Goal: Information Seeking & Learning: Learn about a topic

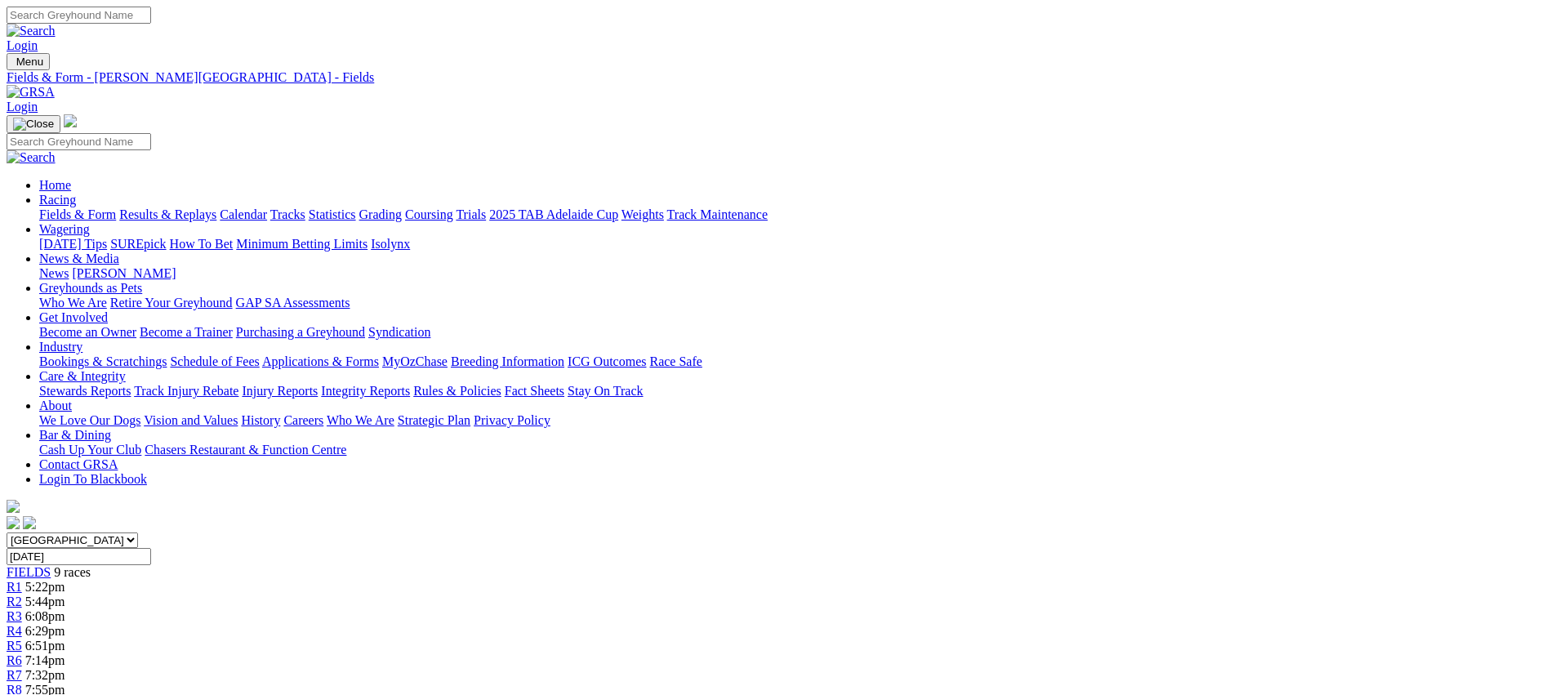
click at [664, 207] on link "Weights" at bounding box center [642, 214] width 43 height 14
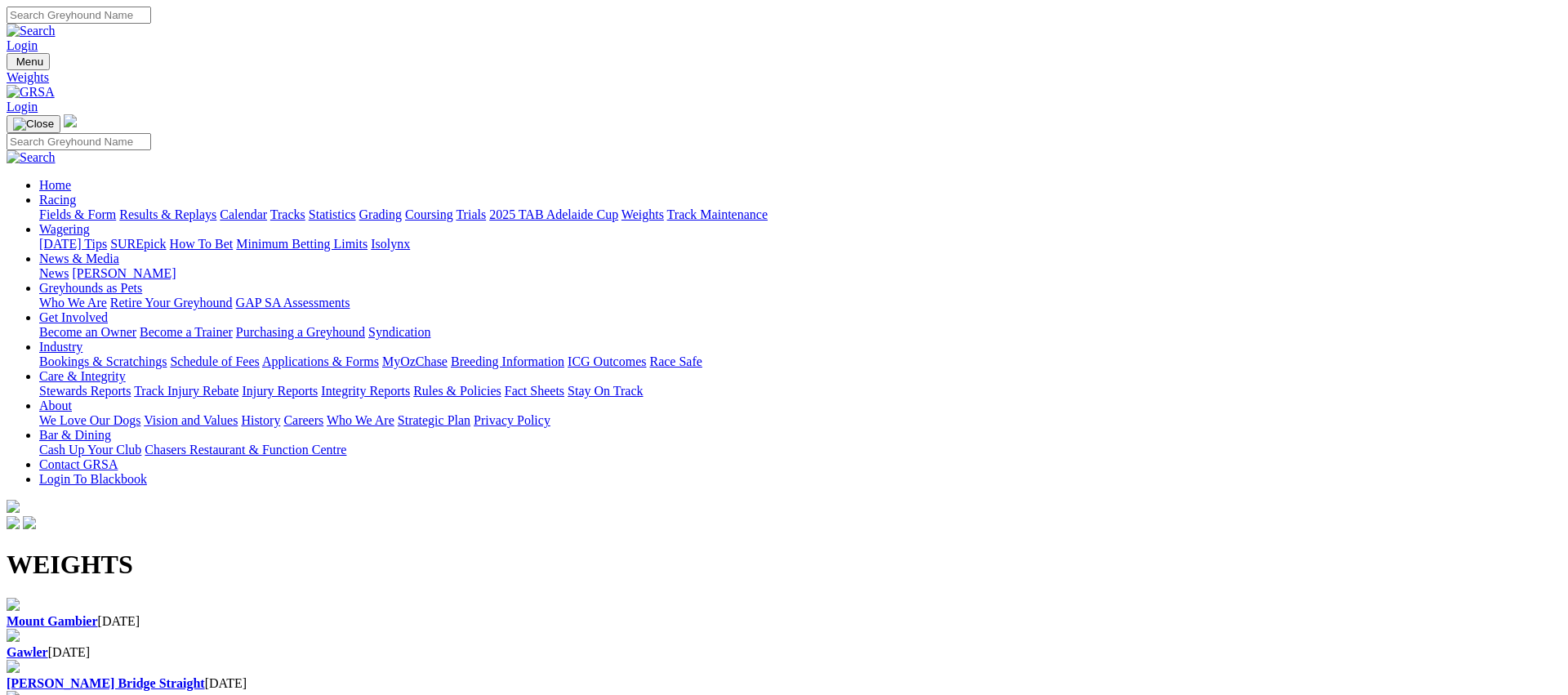
click at [168, 550] on h1 "WEIGHTS" at bounding box center [784, 565] width 1555 height 30
click at [142, 614] on div "Mount Gambier 02 Oct 2025" at bounding box center [784, 622] width 1555 height 15
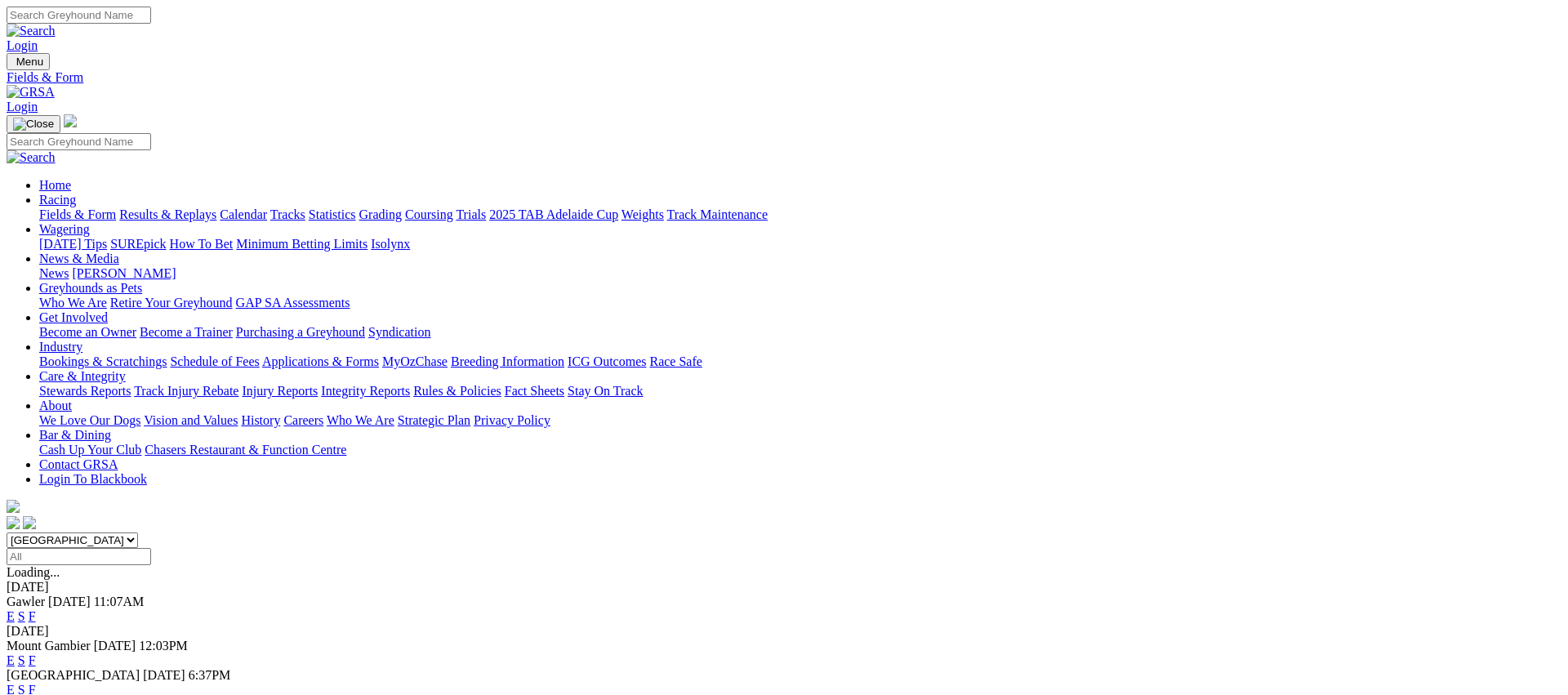
click at [116, 207] on link "Fields & Form" at bounding box center [77, 214] width 76 height 14
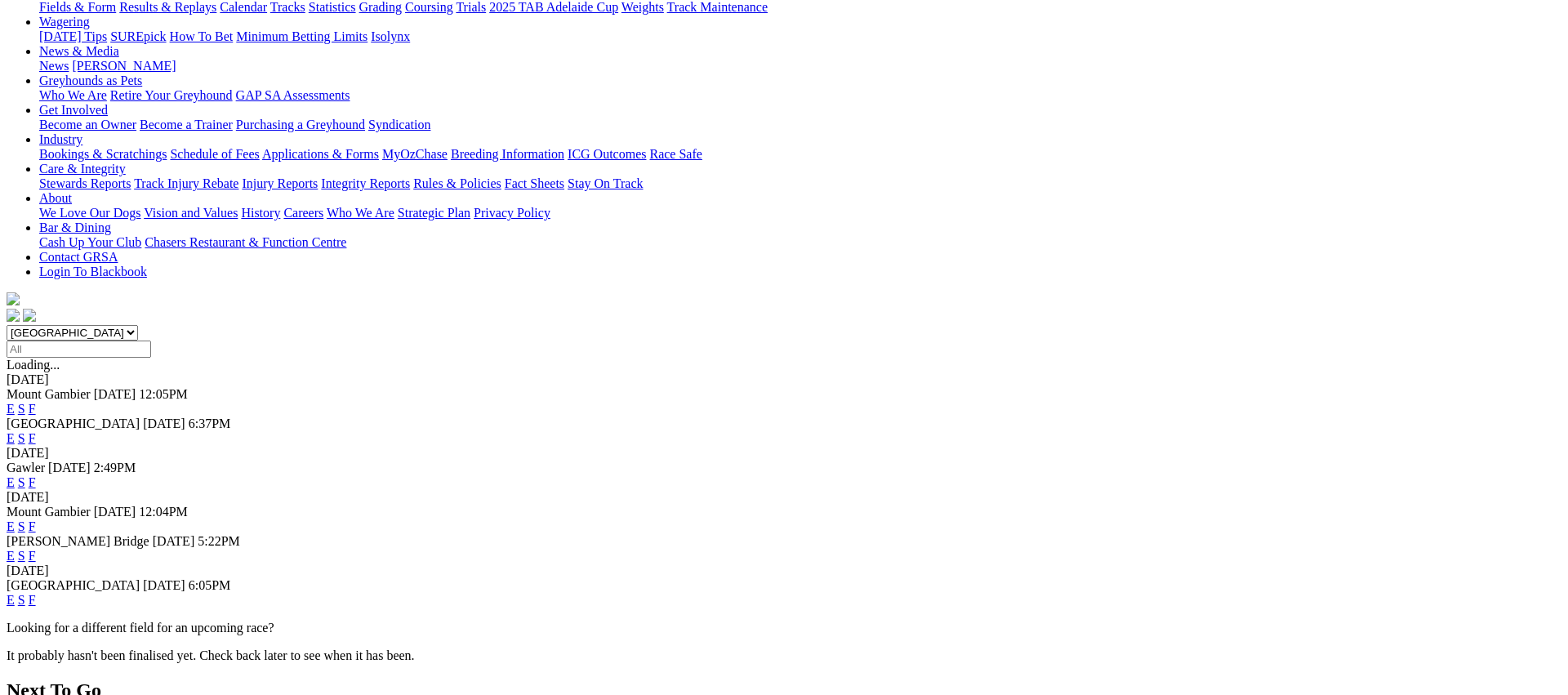
scroll to position [240, 0]
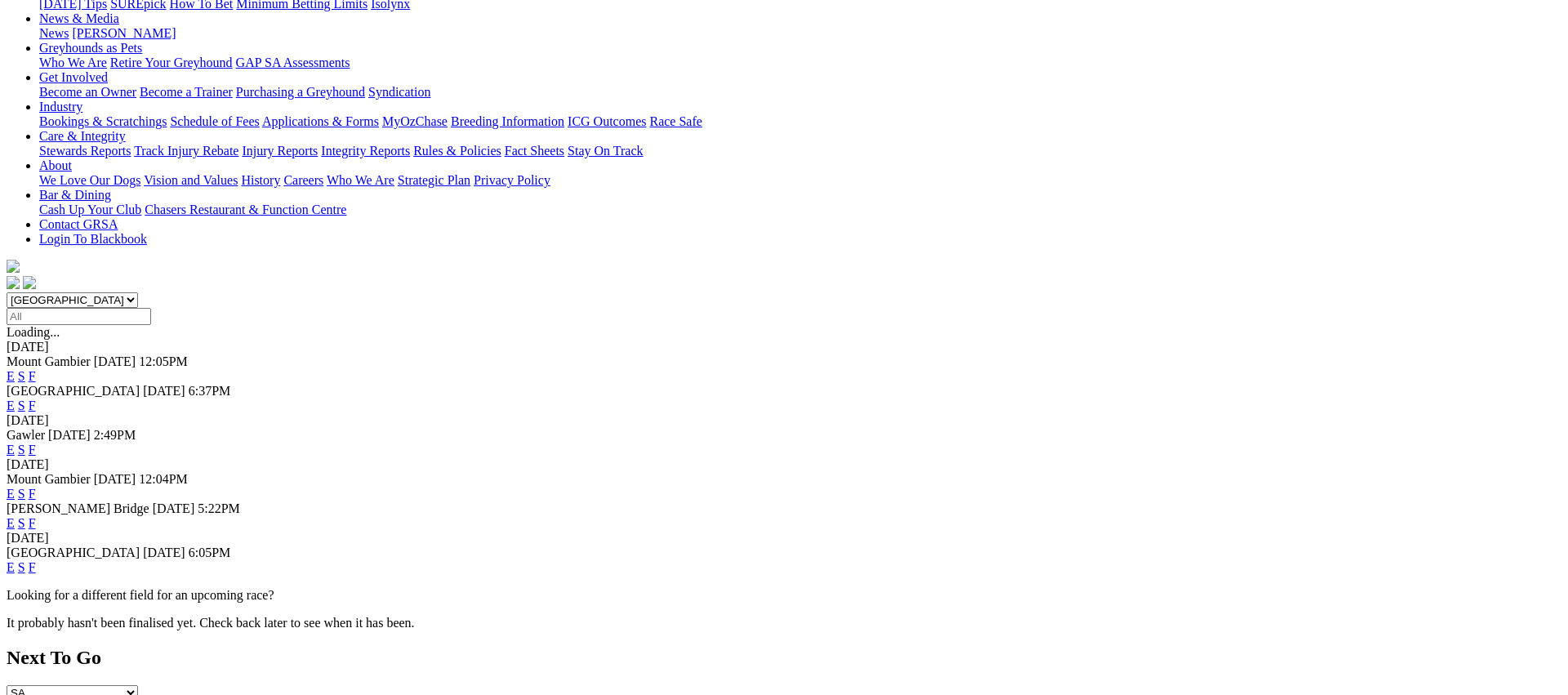
click at [15, 399] on link "E" at bounding box center [11, 405] width 8 height 14
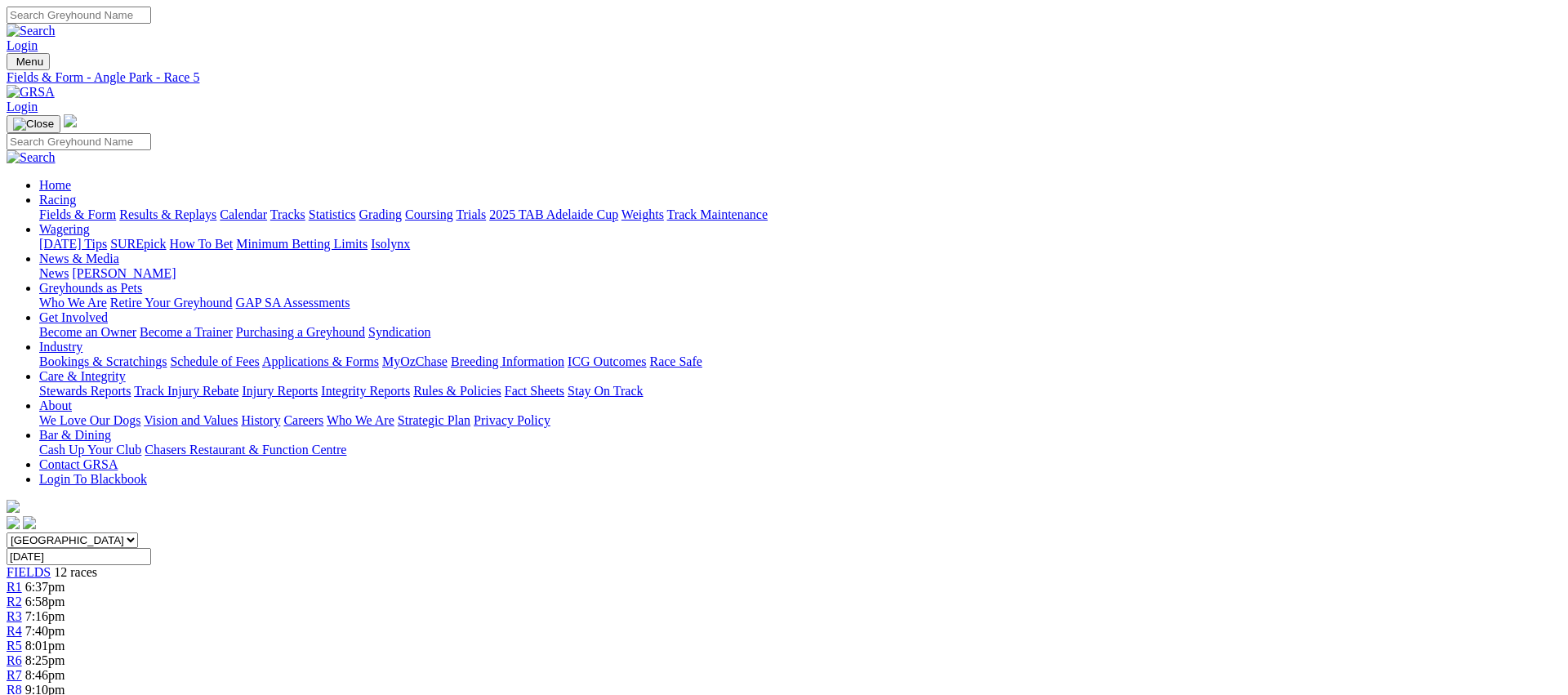
click at [116, 207] on link "Fields & Form" at bounding box center [77, 214] width 76 height 14
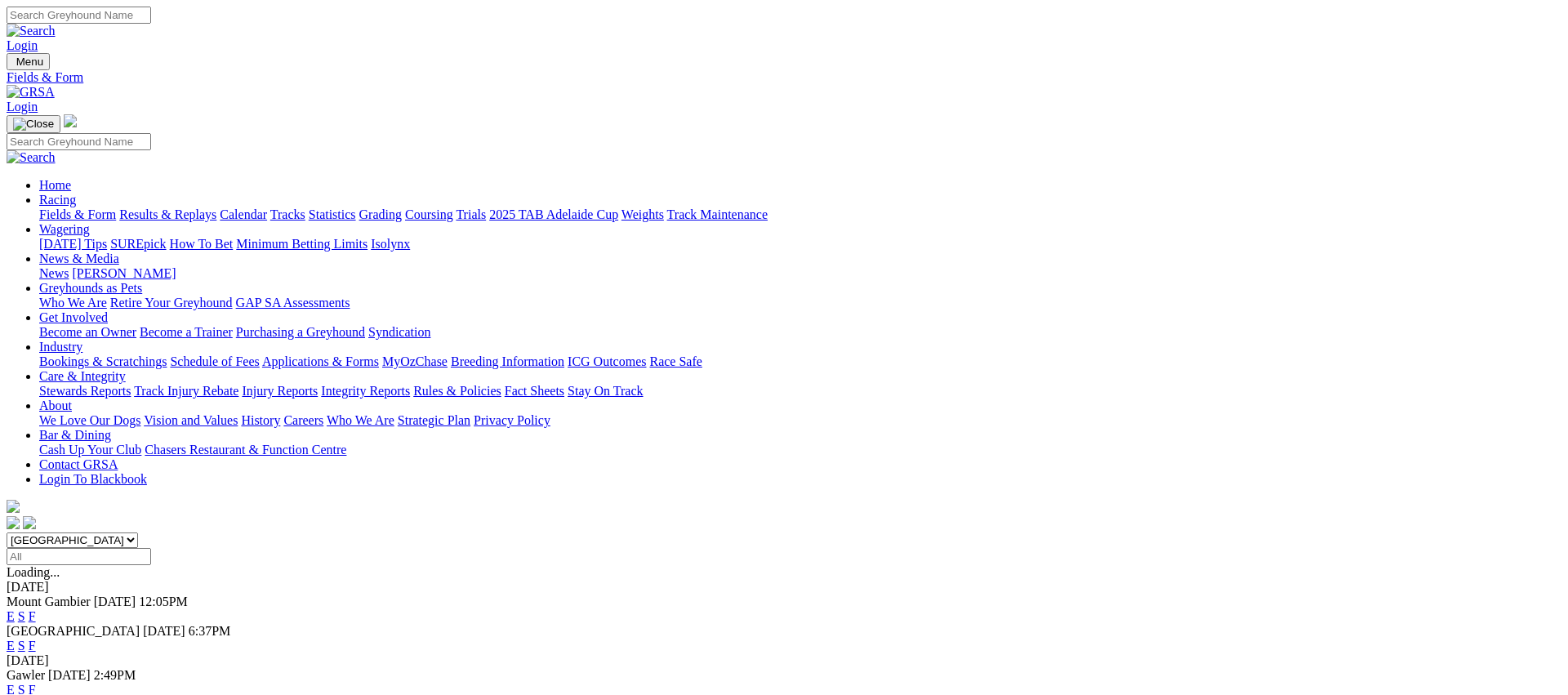
click at [15, 609] on link "E" at bounding box center [11, 616] width 8 height 14
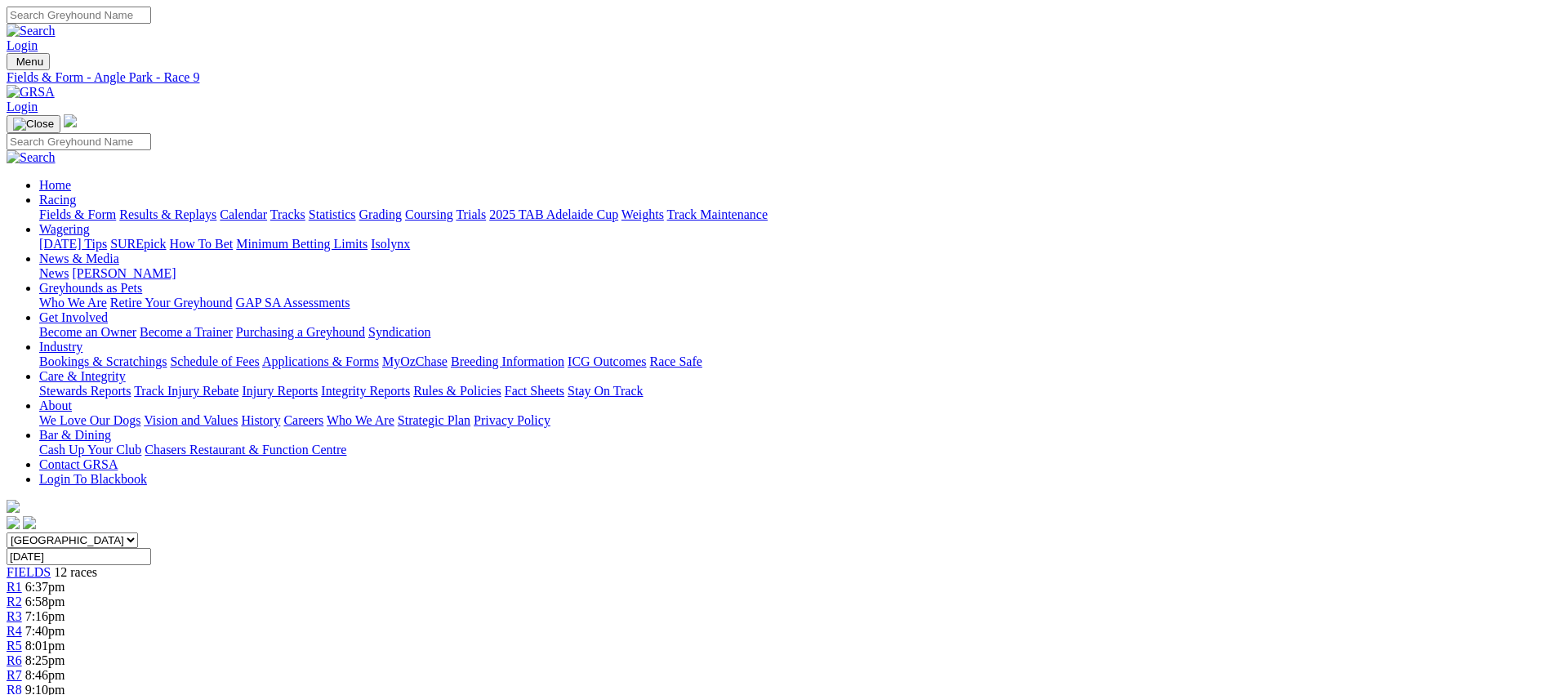
click at [116, 207] on link "Fields & Form" at bounding box center [77, 214] width 76 height 14
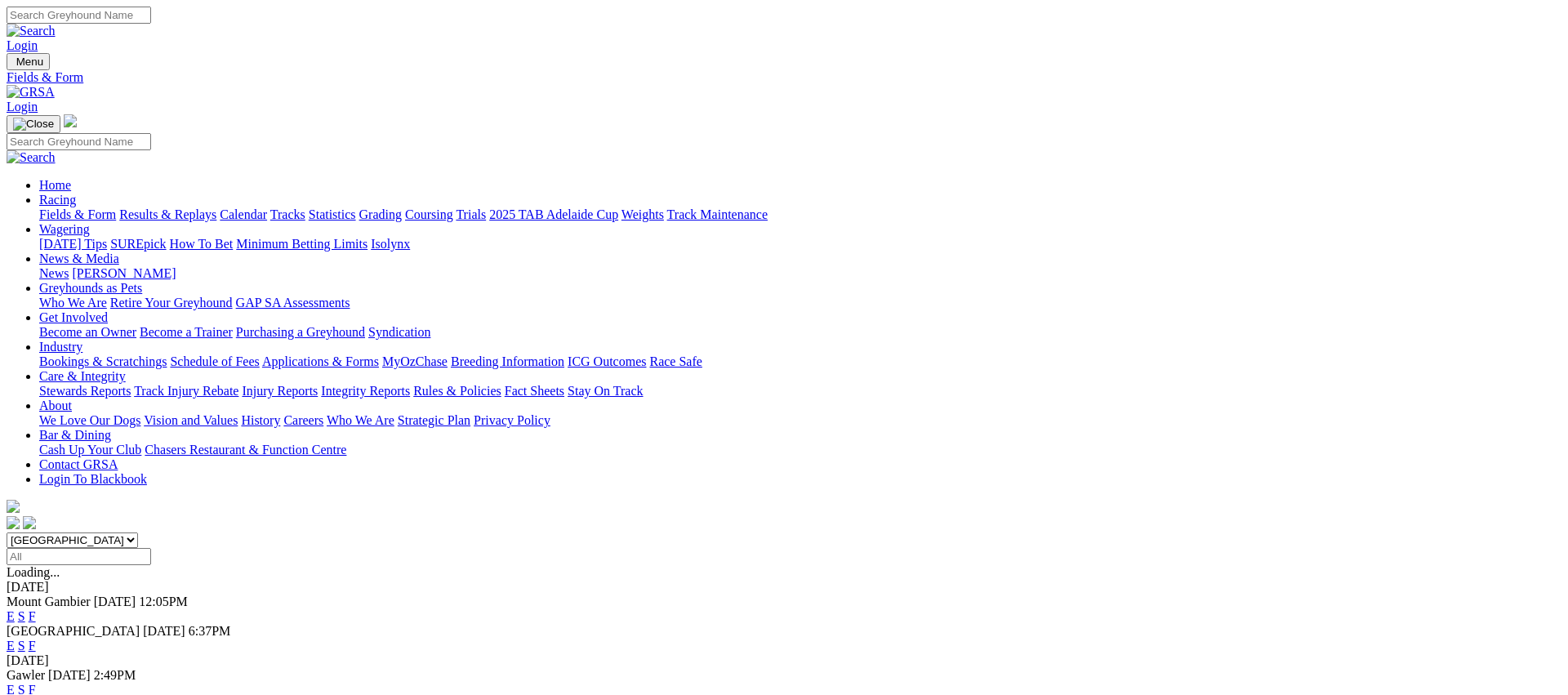
click at [15, 682] on link "E" at bounding box center [11, 689] width 8 height 14
click at [116, 207] on link "Fields & Form" at bounding box center [77, 214] width 76 height 14
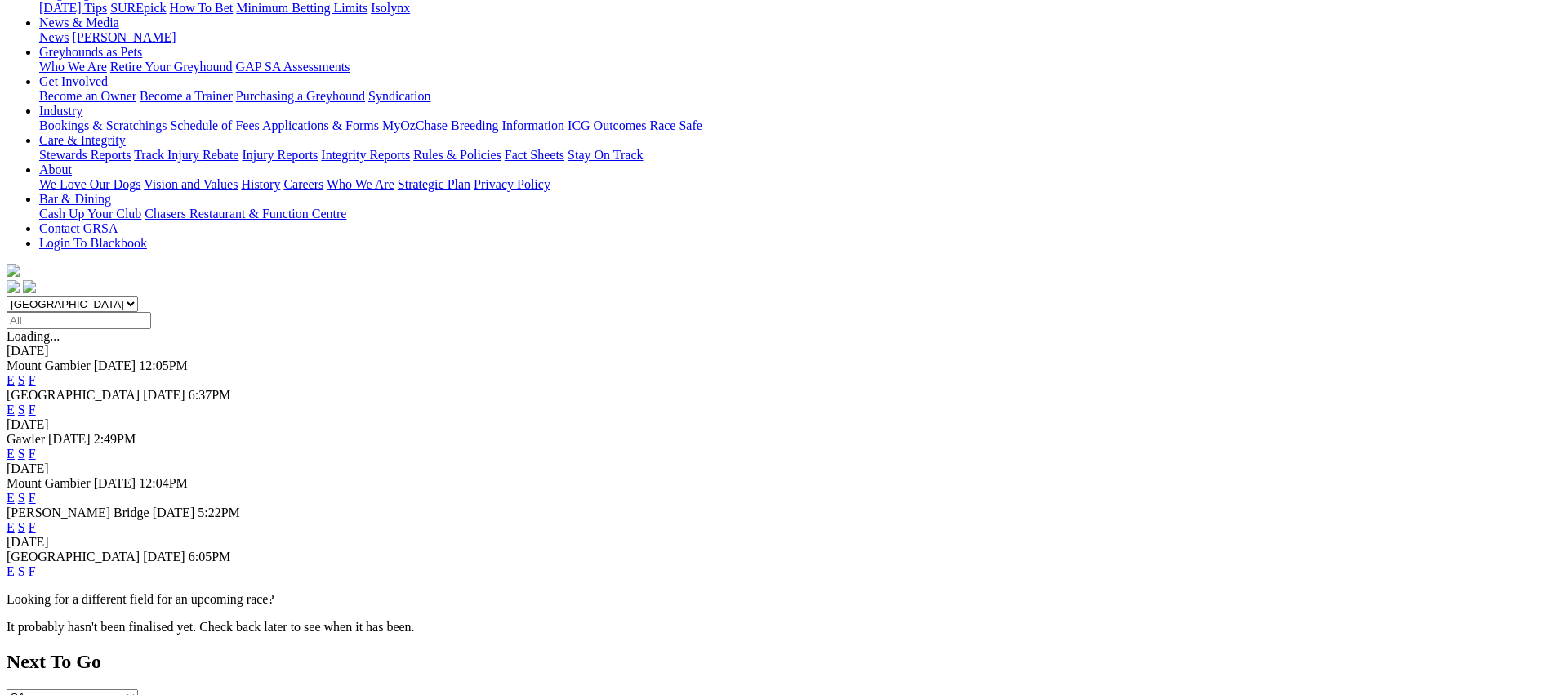
scroll to position [223, 0]
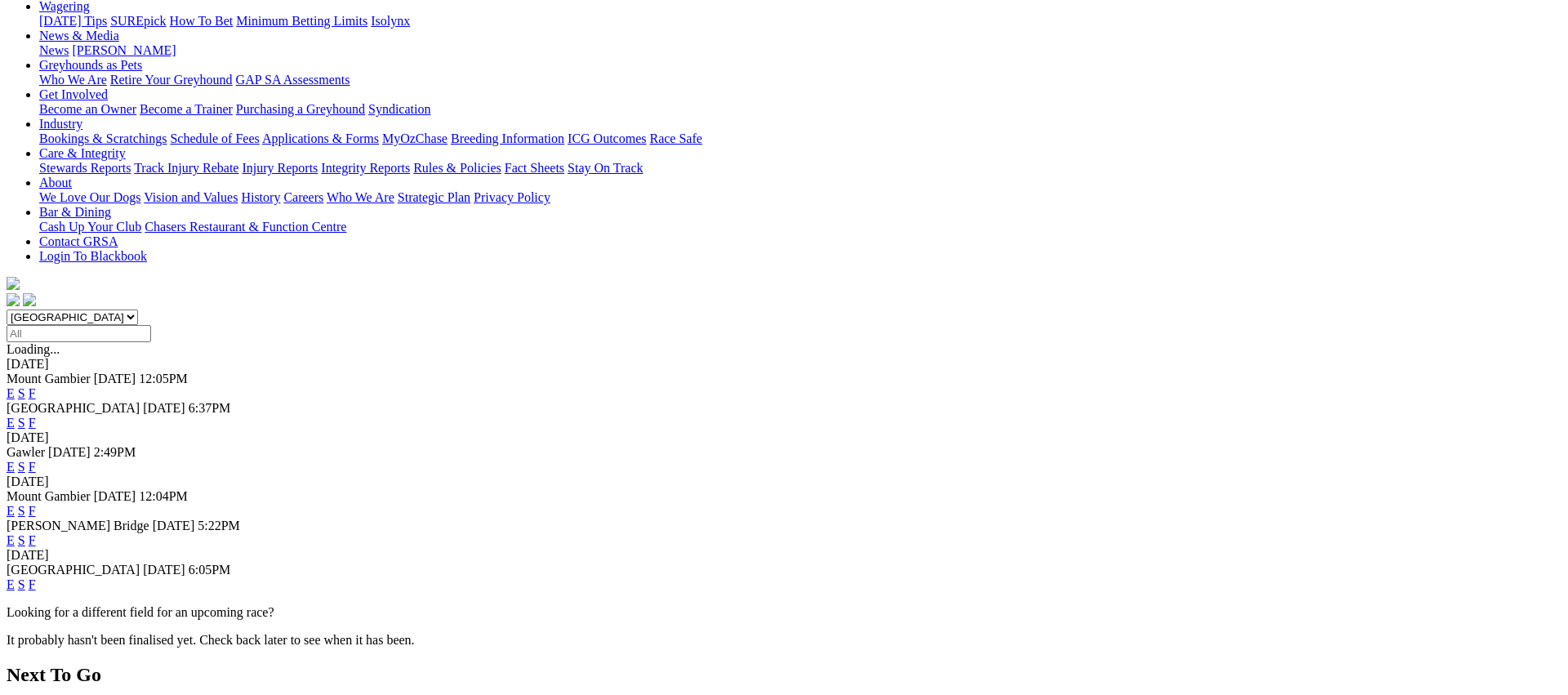
click at [15, 533] on link "E" at bounding box center [11, 540] width 8 height 14
